Goal: Task Accomplishment & Management: Use online tool/utility

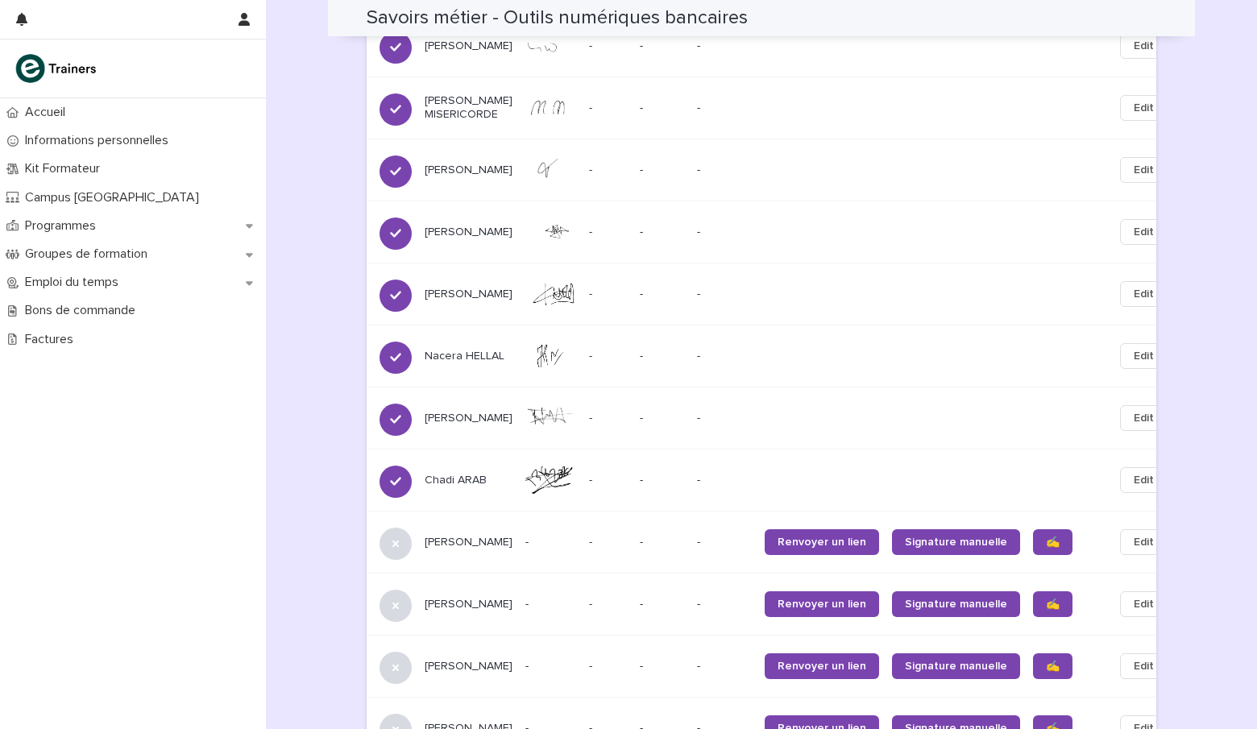
scroll to position [1450, 0]
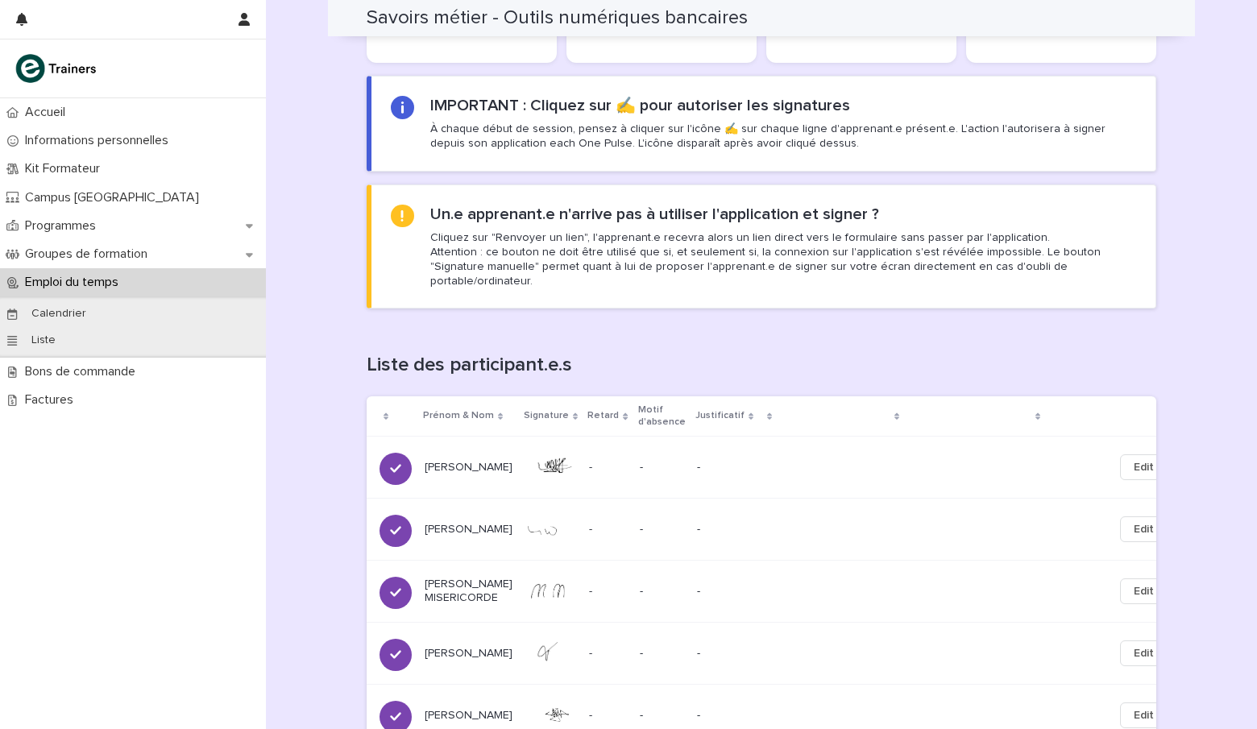
scroll to position [1450, 0]
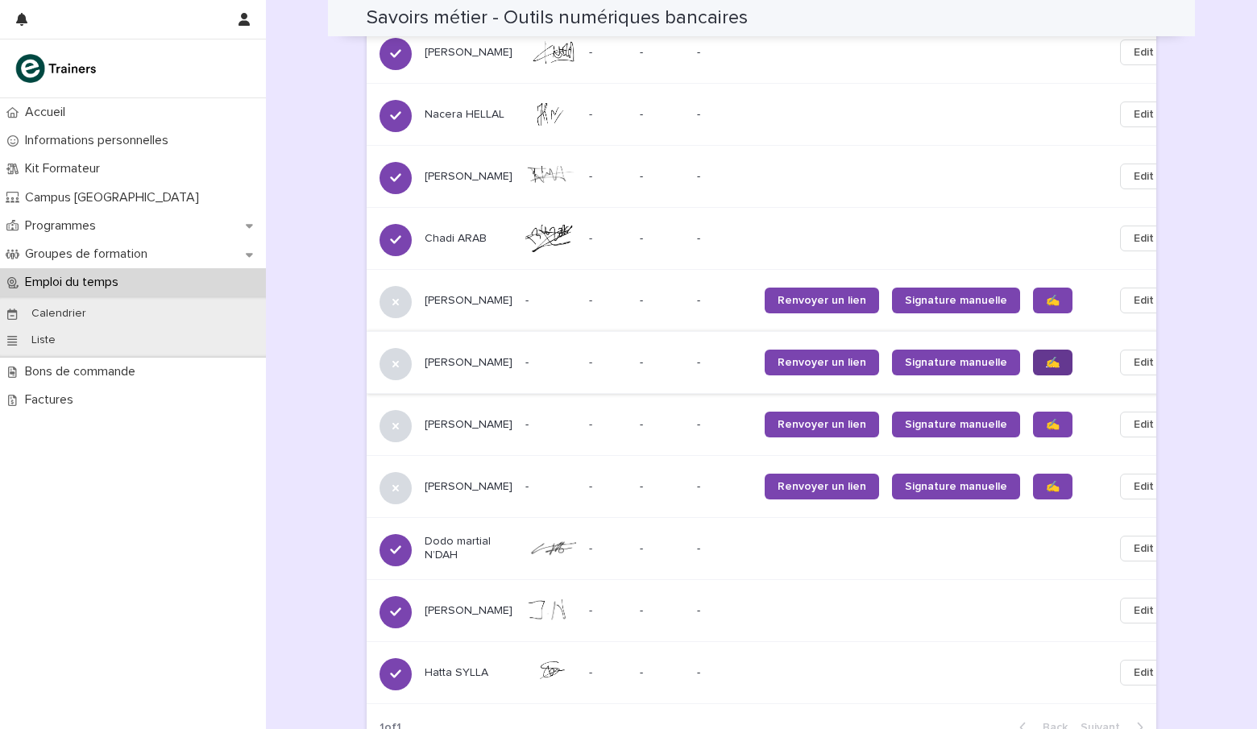
click at [1033, 358] on link "✍️" at bounding box center [1052, 363] width 39 height 26
click at [1046, 419] on span "✍️" at bounding box center [1053, 424] width 14 height 11
click at [1033, 474] on link "✍️" at bounding box center [1052, 487] width 39 height 26
click at [1046, 295] on span "✍️" at bounding box center [1053, 300] width 14 height 11
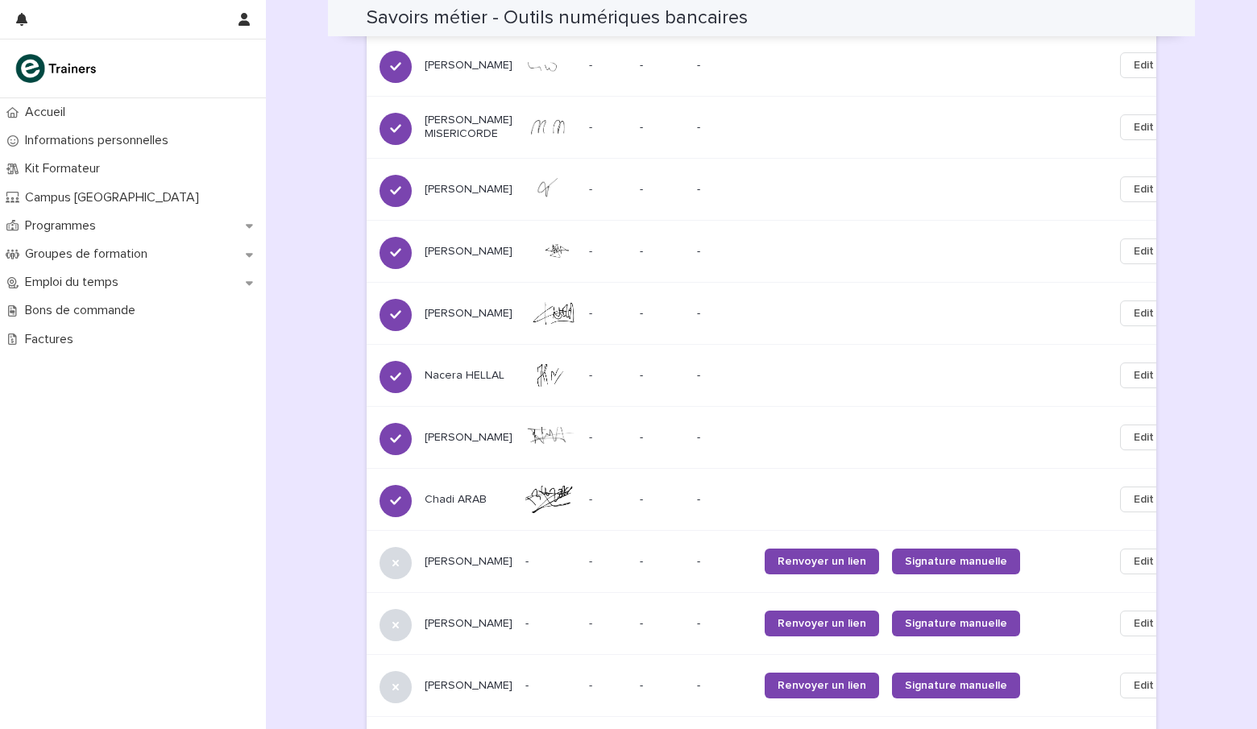
scroll to position [1113, 0]
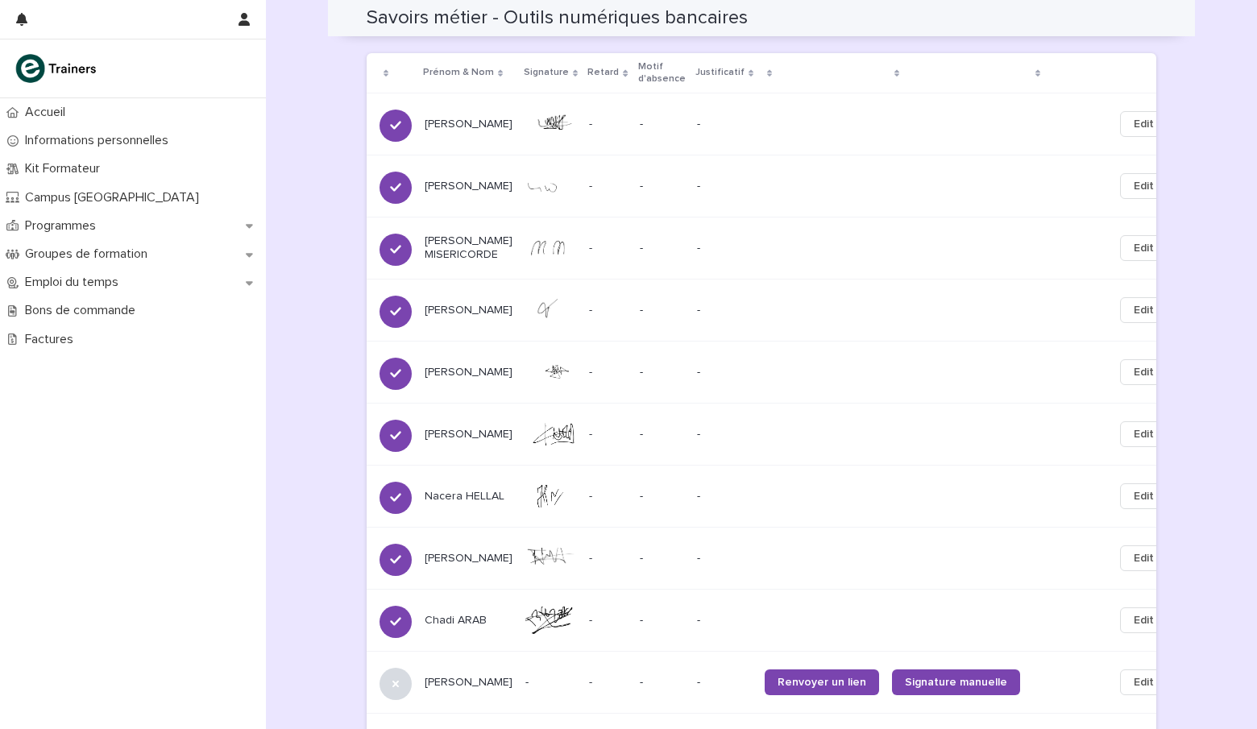
scroll to position [1310, 0]
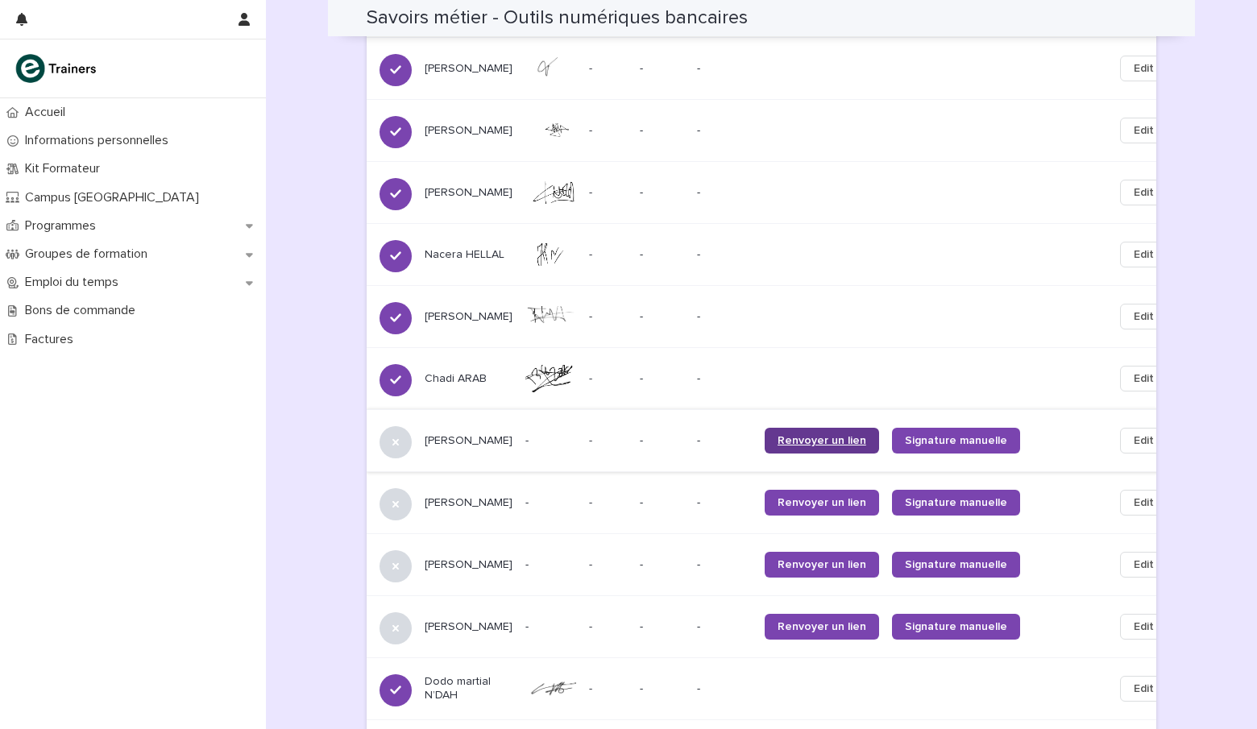
click at [779, 435] on span "Renvoyer un lien" at bounding box center [821, 440] width 89 height 11
click at [800, 497] on span "Renvoyer un lien" at bounding box center [821, 502] width 89 height 11
click at [797, 552] on link "Renvoyer un lien" at bounding box center [822, 565] width 114 height 26
click at [791, 621] on span "Renvoyer un lien" at bounding box center [821, 626] width 89 height 11
